Goal: Submit feedback/report problem: Submit feedback/report problem

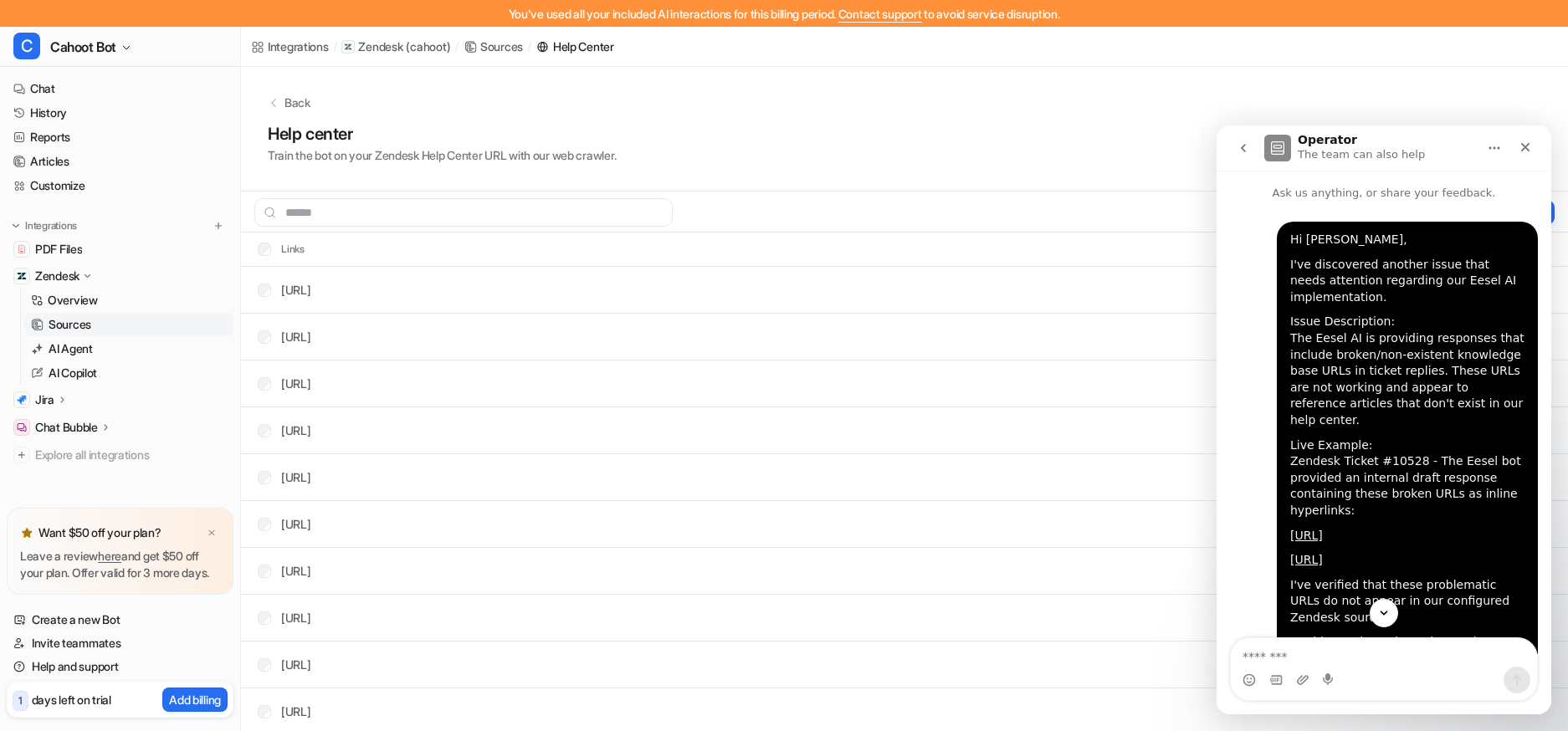
click at [1303, 267] on div "I've discovered another issue that needs attention regarding our Eesel AI imple…" at bounding box center [1407, 281] width 234 height 50
drag, startPoint x: 1303, startPoint y: 283, endPoint x: 1405, endPoint y: 297, distance: 103.0
click at [1405, 297] on div "I've discovered another issue that needs attention regarding our Eesel AI imple…" at bounding box center [1407, 281] width 234 height 50
click at [1383, 324] on div "Issue Description: The Eesel AI is providing responses that include broken/non-…" at bounding box center [1407, 372] width 234 height 115
click at [1349, 474] on div "Live Example: Zendesk Ticket #10528 - The Eesel bot provided an internal draft …" at bounding box center [1407, 479] width 234 height 82
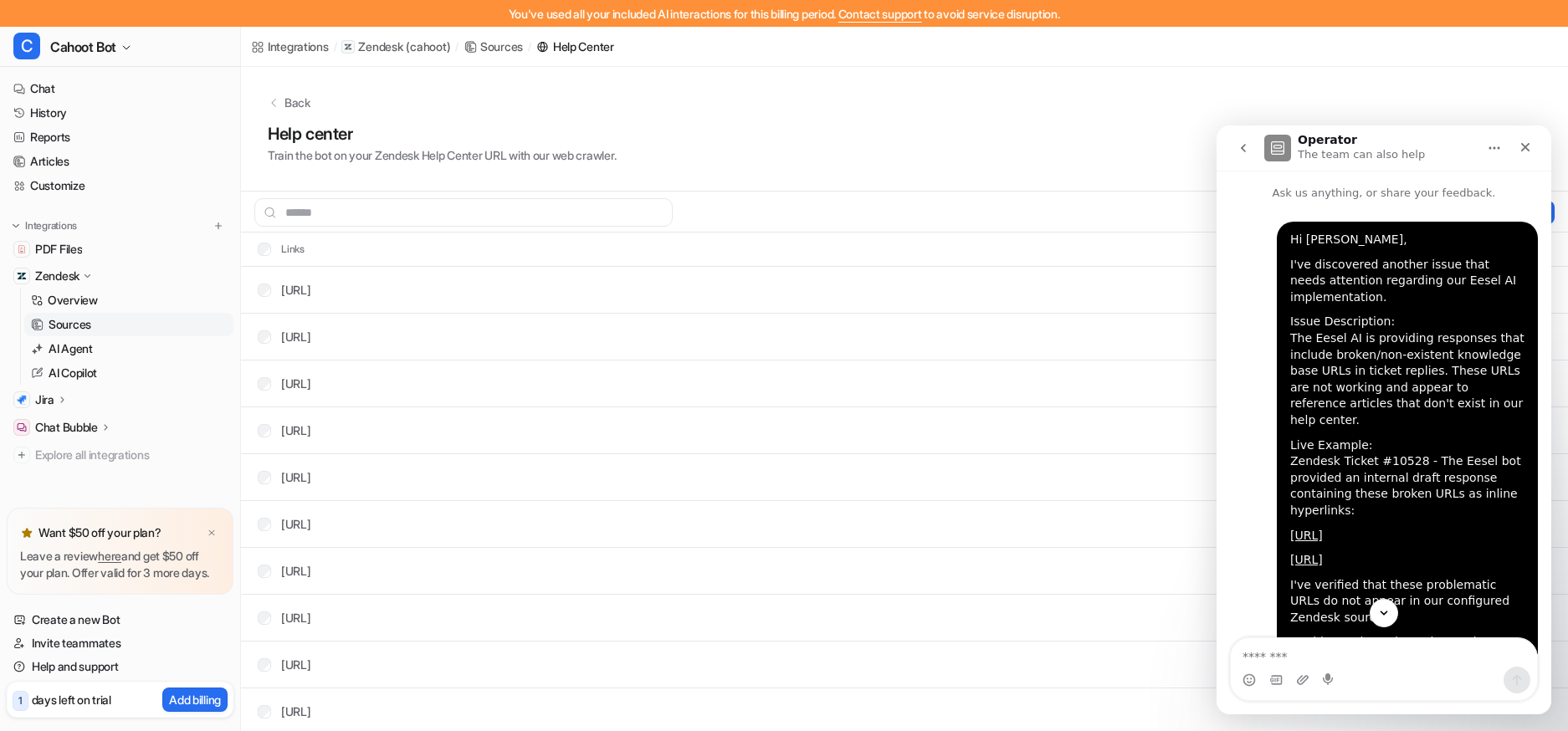
click at [1390, 619] on icon "Scroll to bottom" at bounding box center [1384, 613] width 13 height 13
click at [1390, 444] on div "Live Example: Zendesk Ticket #10528 - The Eesel bot provided an internal draft …" at bounding box center [1407, 479] width 234 height 82
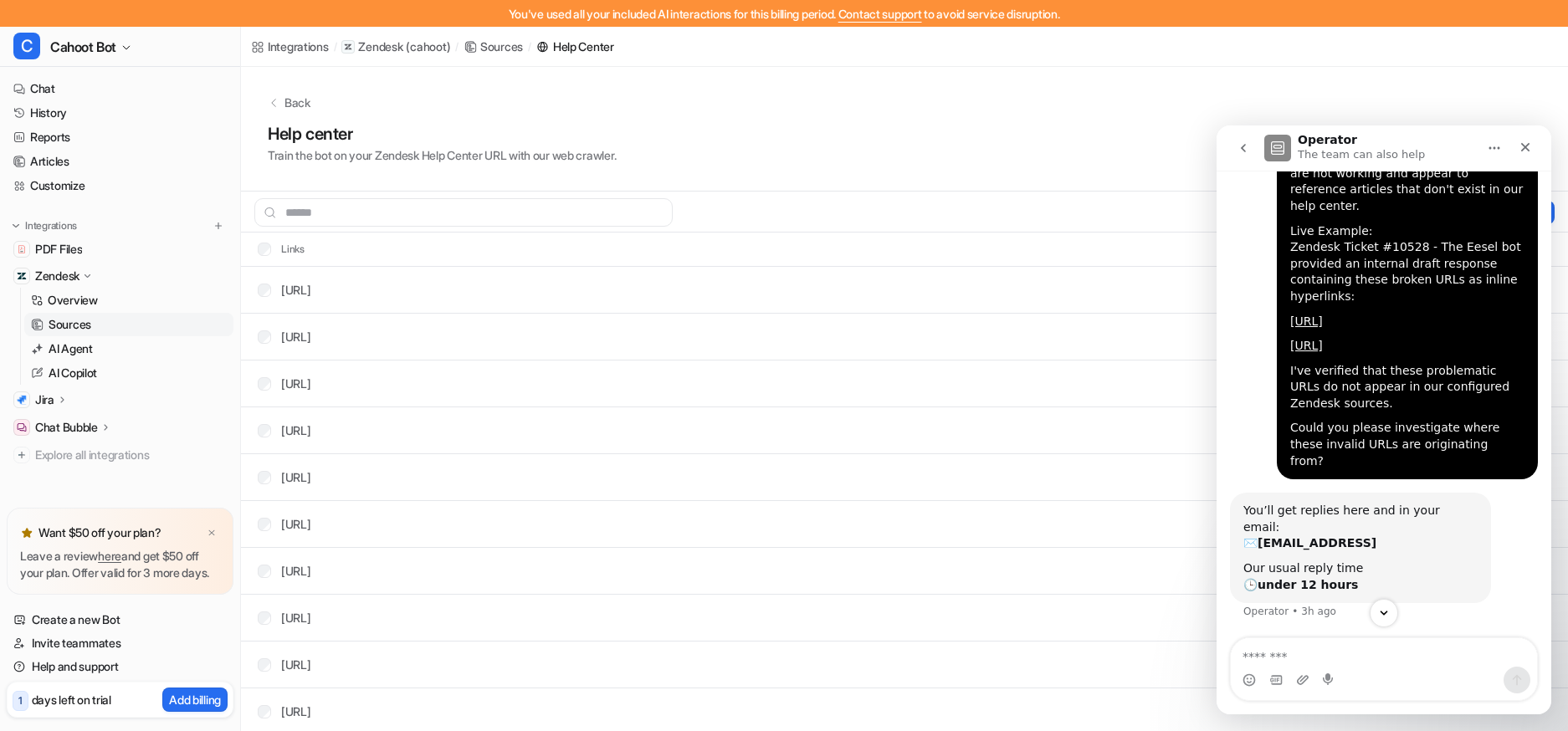
scroll to position [231, 0]
drag, startPoint x: 1352, startPoint y: 411, endPoint x: 1479, endPoint y: 420, distance: 127.3
click at [1479, 412] on div "I've verified that these problematic URLs do not appear in our configured Zende…" at bounding box center [1407, 387] width 234 height 50
click at [1452, 412] on div "I've verified that these problematic URLs do not appear in our configured Zende…" at bounding box center [1407, 387] width 234 height 50
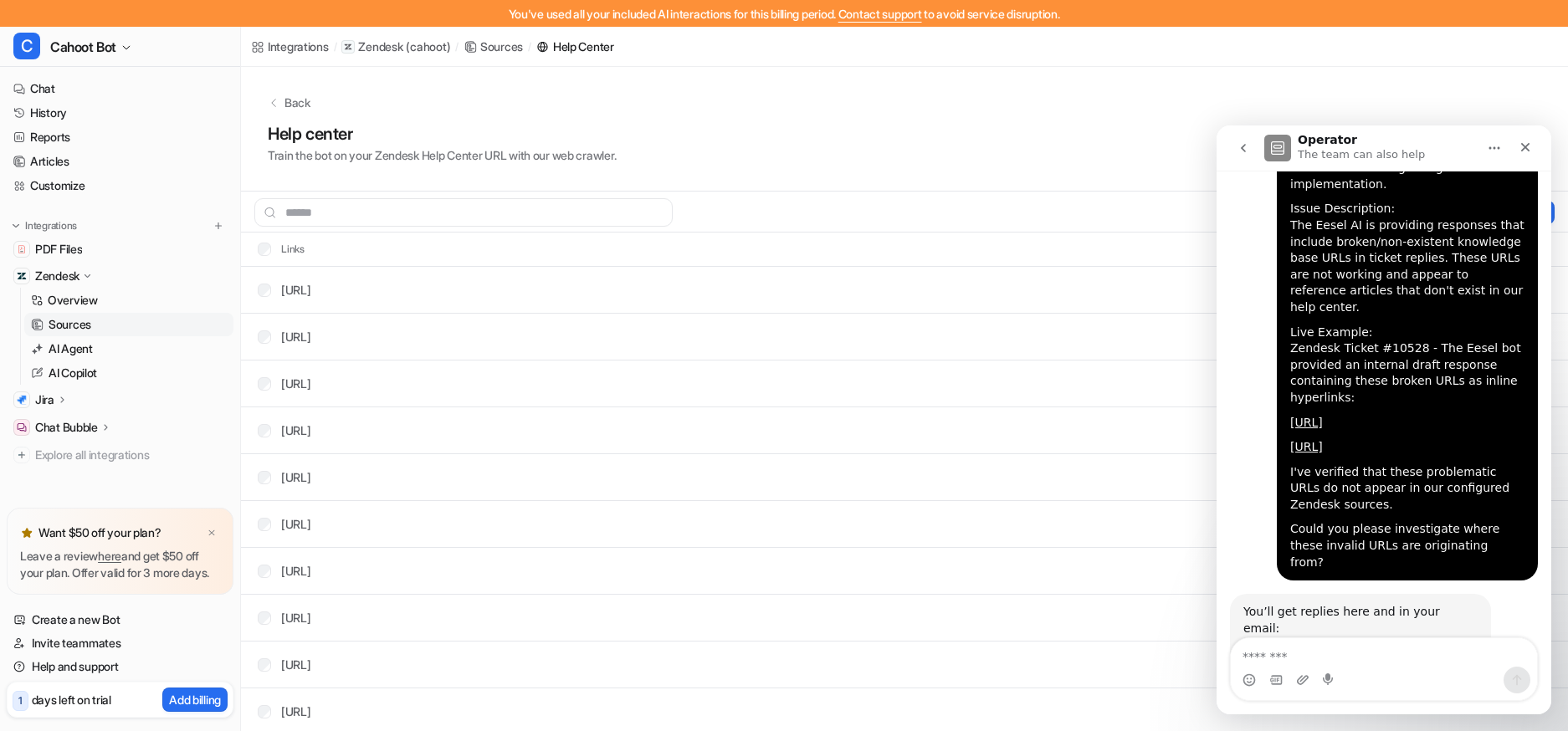
scroll to position [0, 0]
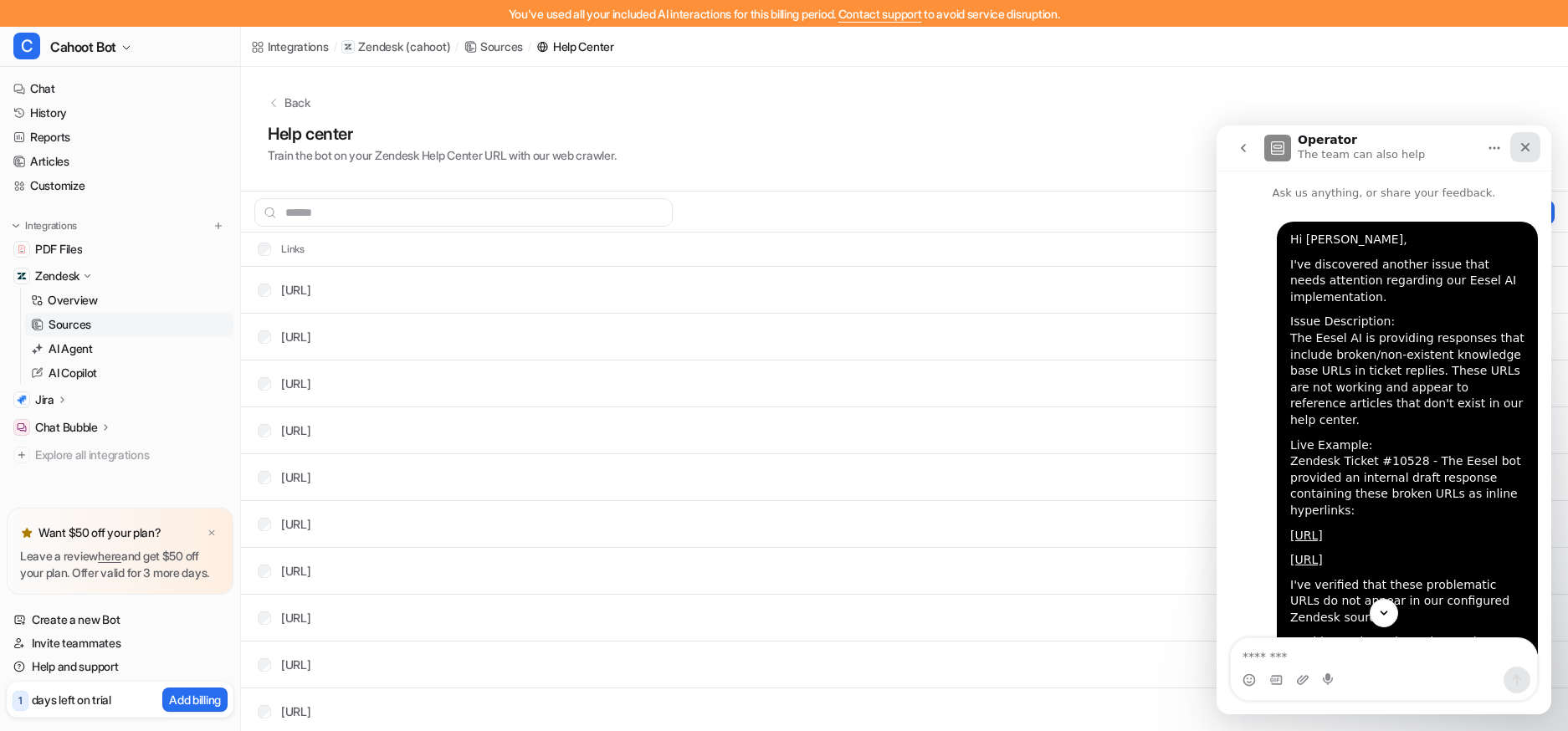
click at [1521, 149] on icon "Close" at bounding box center [1524, 147] width 13 height 13
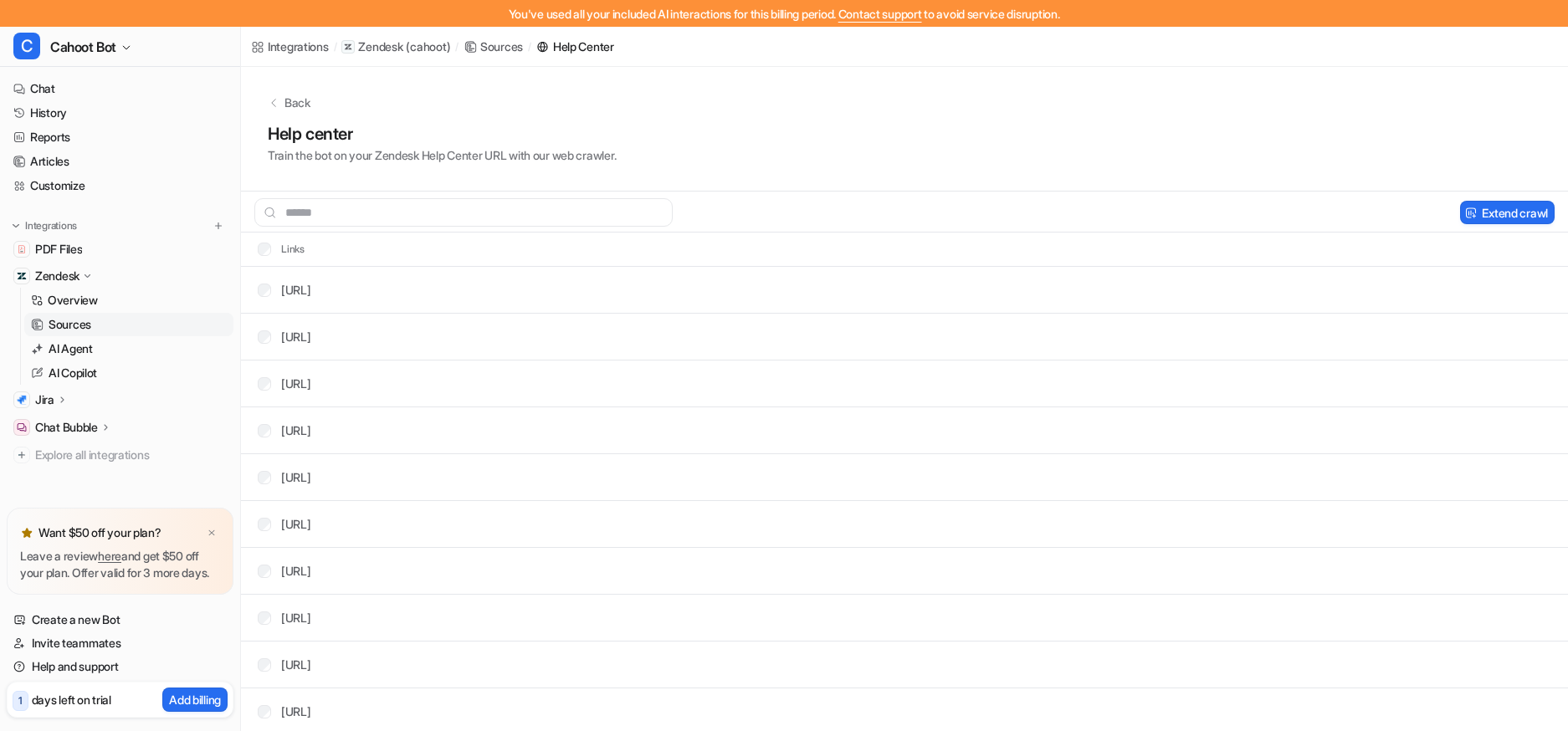
click at [866, 117] on div "Back Help center Train the bot on your Zendesk Help Center URL with our web cra…" at bounding box center [904, 129] width 1327 height 124
